Goal: Find specific page/section: Find specific page/section

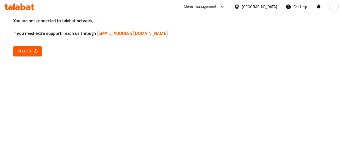
click at [31, 55] on button "Reload" at bounding box center [27, 51] width 28 height 10
click at [32, 58] on div "You are not connected to talabat network, If you need extra support, reach us t…" at bounding box center [171, 78] width 342 height 157
click at [29, 53] on span "Reload" at bounding box center [28, 51] width 20 height 7
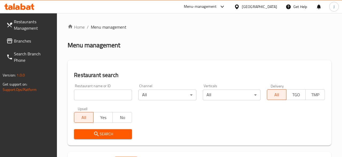
click at [106, 94] on input "search" at bounding box center [103, 95] width 58 height 11
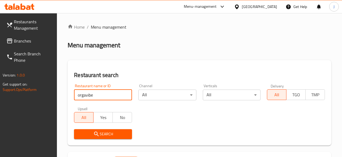
type input "orgavibe"
click button "Search" at bounding box center [103, 134] width 58 height 10
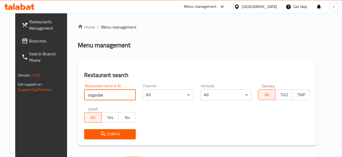
click at [106, 135] on span "Search" at bounding box center [109, 134] width 43 height 7
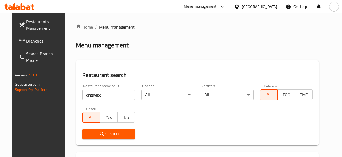
scroll to position [77, 0]
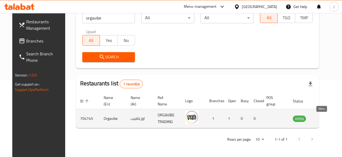
click at [321, 117] on icon "enhanced table" at bounding box center [324, 118] width 6 height 6
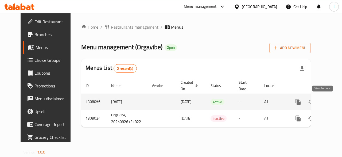
click at [330, 103] on link "enhanced table" at bounding box center [336, 101] width 13 height 13
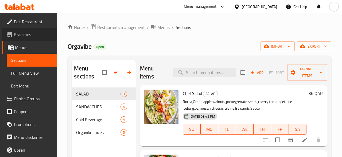
click at [31, 38] on link "Branches" at bounding box center [29, 34] width 55 height 13
